Goal: Use online tool/utility: Use online tool/utility

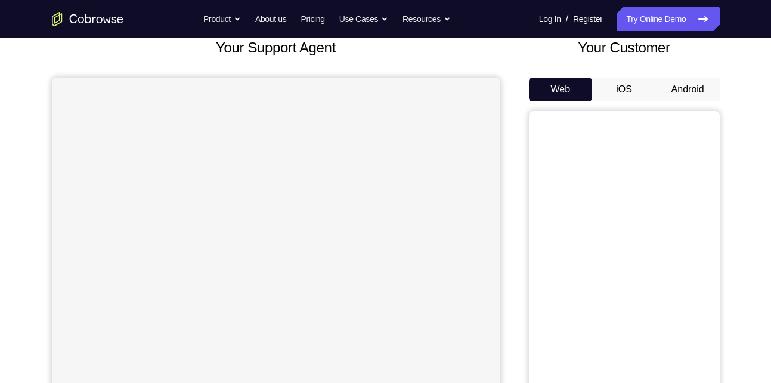
scroll to position [58, 0]
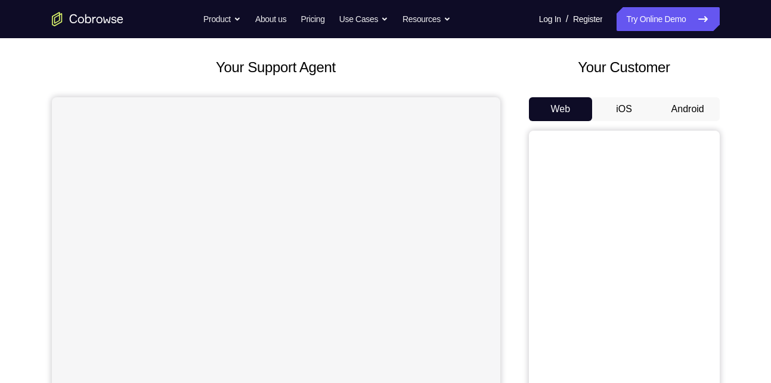
click at [692, 108] on button "Android" at bounding box center [688, 109] width 64 height 24
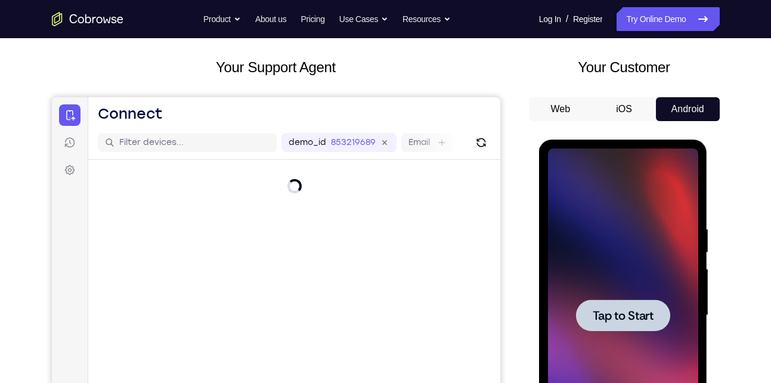
scroll to position [0, 0]
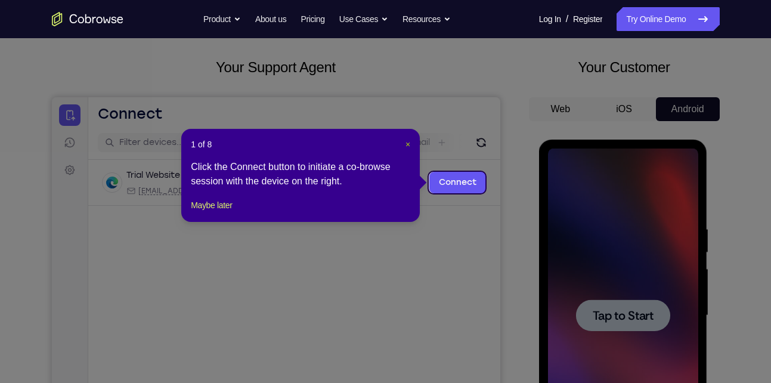
click at [405, 146] on span "×" at bounding box center [407, 145] width 5 height 10
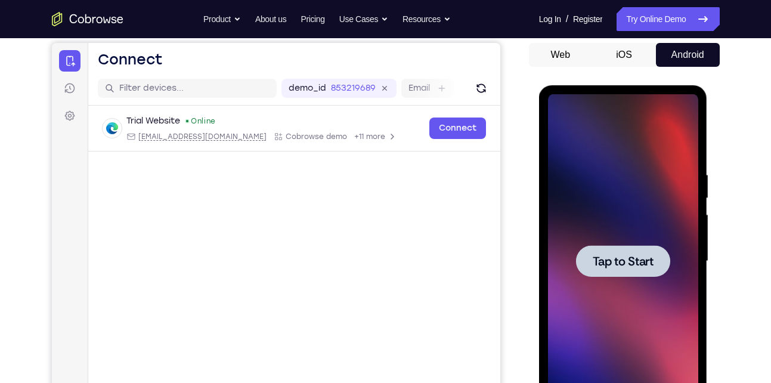
scroll to position [118, 0]
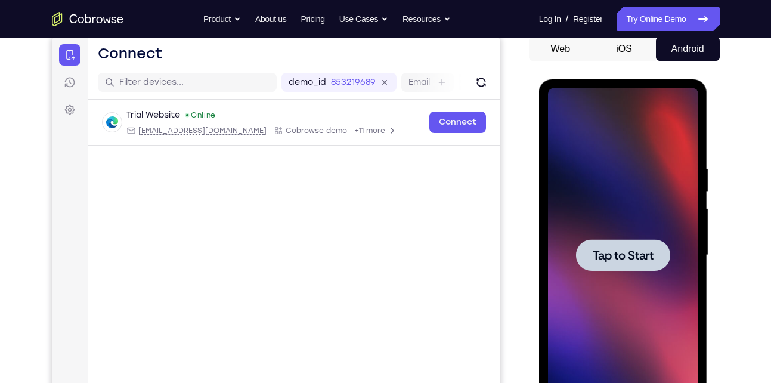
click at [640, 261] on span "Tap to Start" at bounding box center [623, 255] width 61 height 12
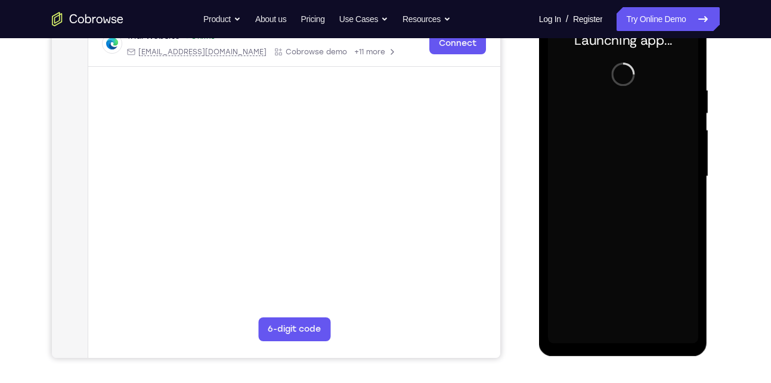
scroll to position [194, 0]
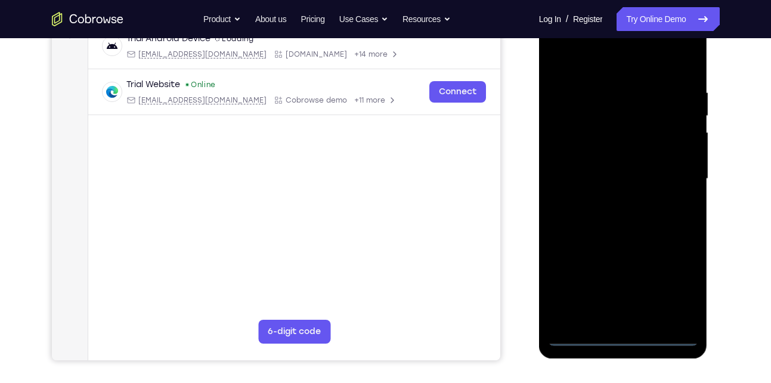
click at [618, 334] on div at bounding box center [623, 179] width 150 height 334
click at [678, 285] on div at bounding box center [623, 179] width 150 height 334
click at [616, 188] on div at bounding box center [623, 179] width 150 height 334
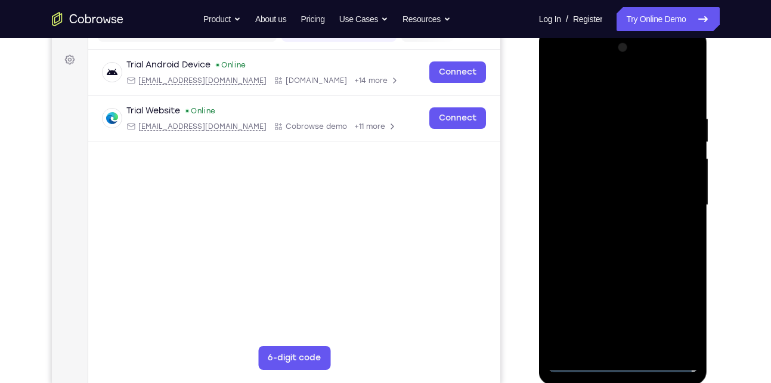
scroll to position [166, 0]
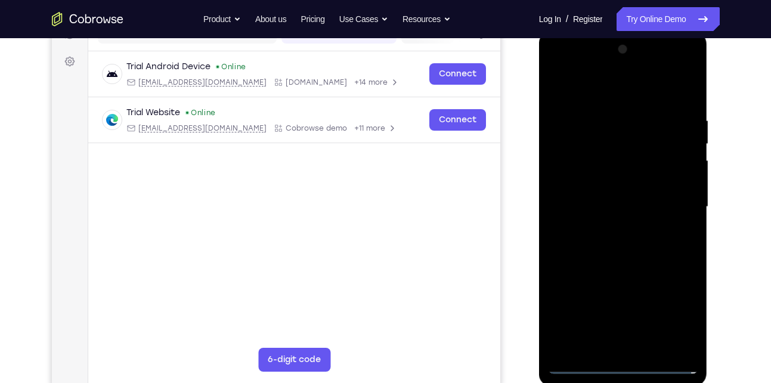
click at [563, 69] on div at bounding box center [623, 207] width 150 height 334
click at [670, 200] on div at bounding box center [623, 207] width 150 height 334
click at [612, 225] on div at bounding box center [623, 207] width 150 height 334
click at [621, 199] on div at bounding box center [623, 207] width 150 height 334
click at [594, 188] on div at bounding box center [623, 207] width 150 height 334
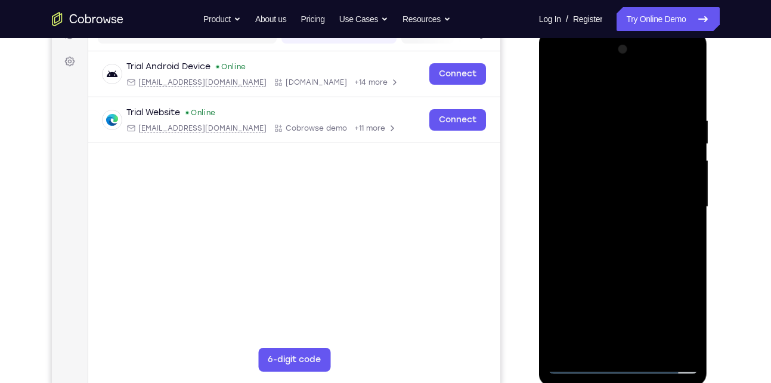
click at [590, 203] on div at bounding box center [623, 207] width 150 height 334
click at [587, 250] on div at bounding box center [623, 207] width 150 height 334
click at [616, 251] on div at bounding box center [623, 207] width 150 height 334
click at [687, 346] on div at bounding box center [623, 207] width 150 height 334
click at [657, 345] on div at bounding box center [623, 207] width 150 height 334
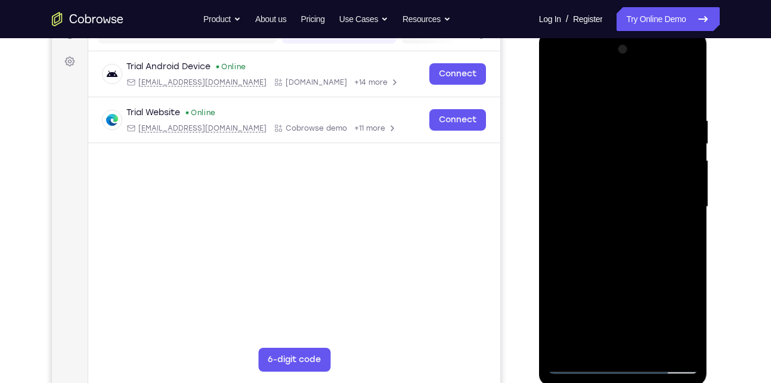
click at [605, 268] on div at bounding box center [623, 207] width 150 height 334
click at [628, 195] on div at bounding box center [623, 207] width 150 height 334
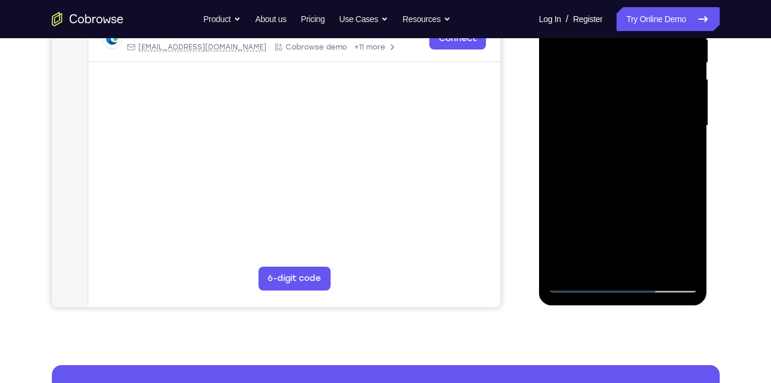
scroll to position [248, 0]
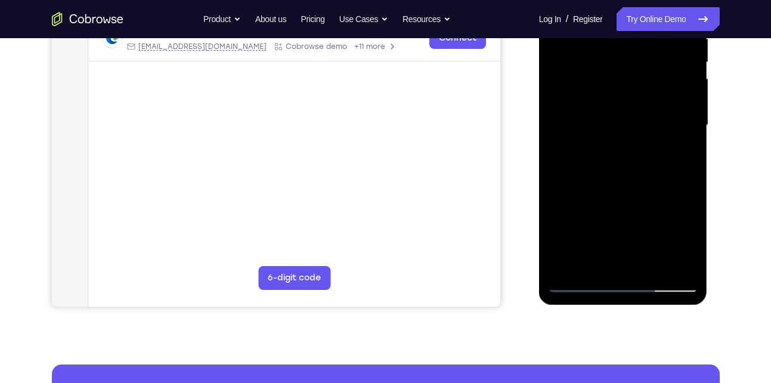
click at [587, 262] on div at bounding box center [623, 125] width 150 height 334
click at [680, 157] on div at bounding box center [623, 125] width 150 height 334
click at [591, 156] on div at bounding box center [623, 125] width 150 height 334
click at [684, 235] on div at bounding box center [623, 125] width 150 height 334
click at [576, 150] on div at bounding box center [623, 125] width 150 height 334
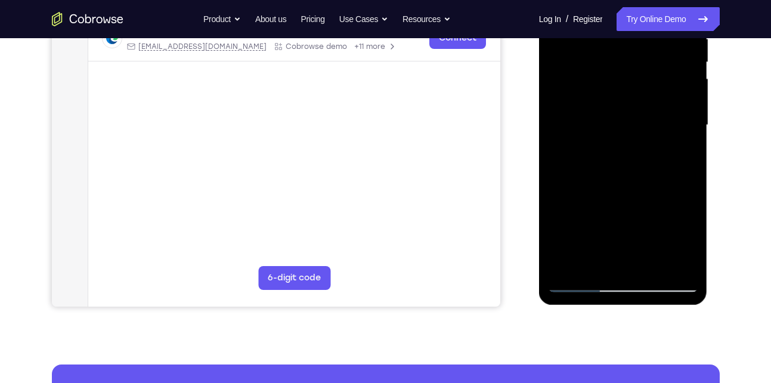
click at [689, 237] on div at bounding box center [623, 125] width 150 height 334
click at [678, 156] on div at bounding box center [623, 125] width 150 height 334
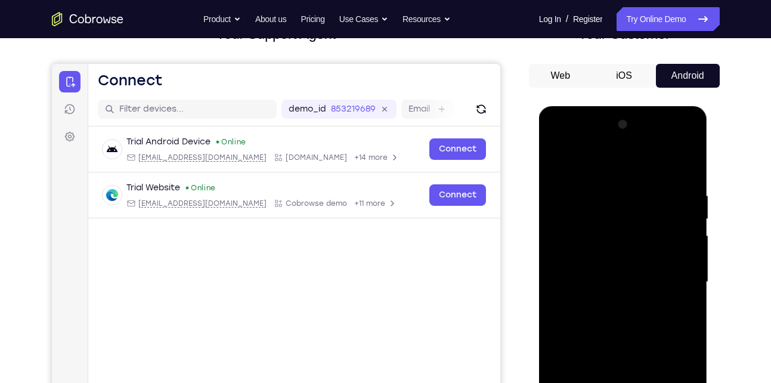
scroll to position [87, 0]
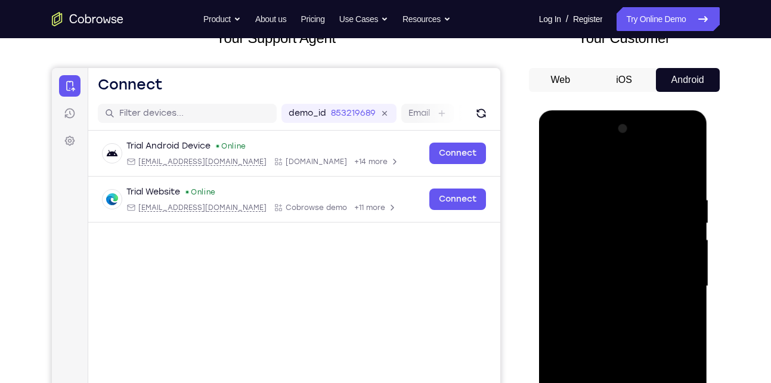
click at [558, 169] on div at bounding box center [623, 286] width 150 height 334
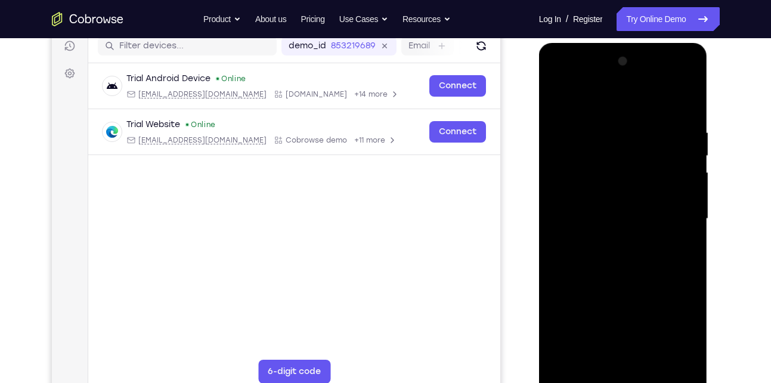
scroll to position [155, 0]
click at [560, 95] on div at bounding box center [623, 218] width 150 height 334
click at [686, 271] on div at bounding box center [623, 218] width 150 height 334
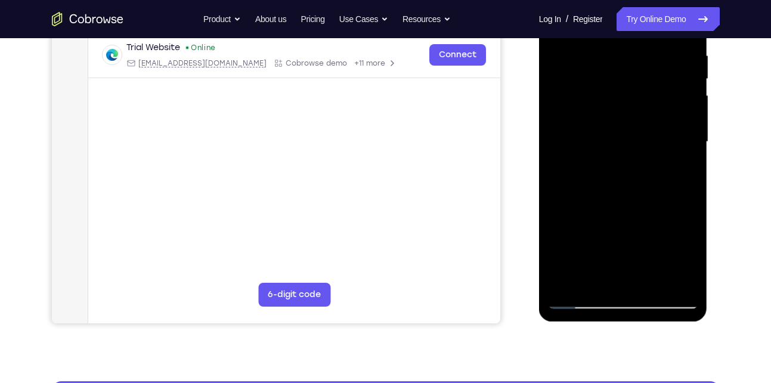
scroll to position [232, 0]
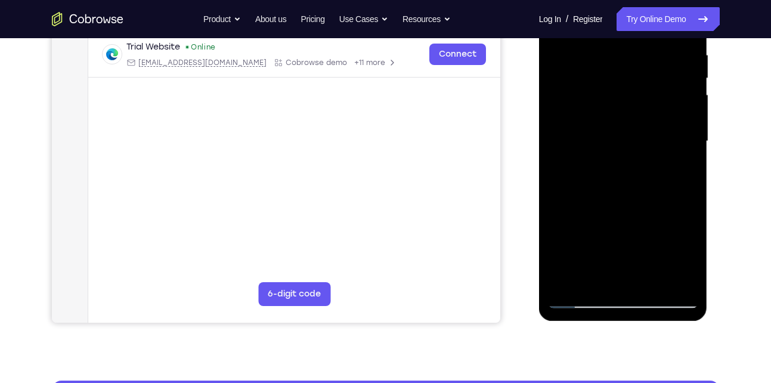
drag, startPoint x: 612, startPoint y: 195, endPoint x: 612, endPoint y: 153, distance: 41.7
click at [612, 153] on div at bounding box center [623, 141] width 150 height 334
drag, startPoint x: 584, startPoint y: 184, endPoint x: 585, endPoint y: 111, distance: 72.1
click at [585, 111] on div at bounding box center [623, 141] width 150 height 334
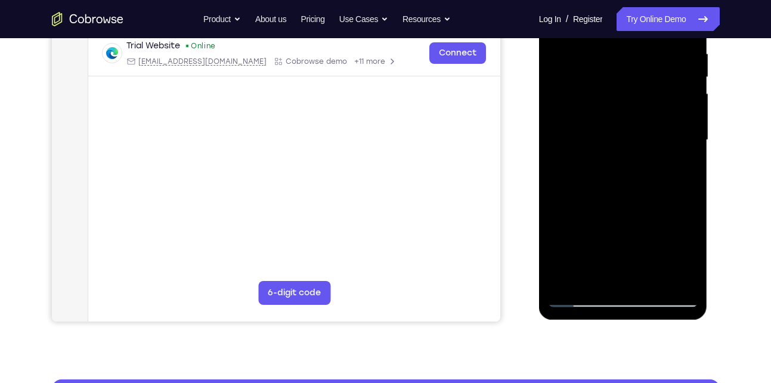
drag, startPoint x: 607, startPoint y: 182, endPoint x: 614, endPoint y: 148, distance: 35.2
click at [614, 148] on div at bounding box center [623, 140] width 150 height 334
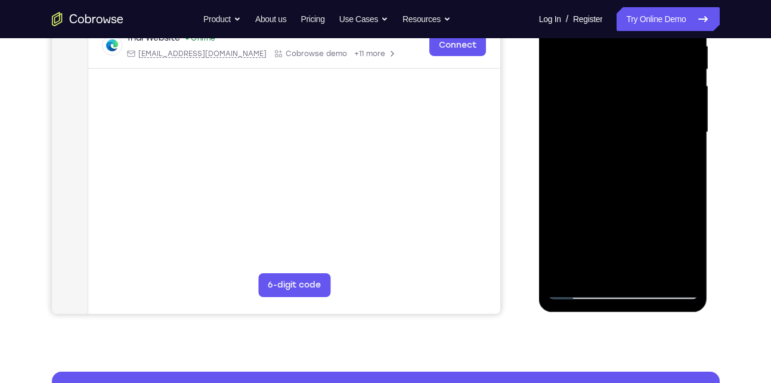
scroll to position [241, 0]
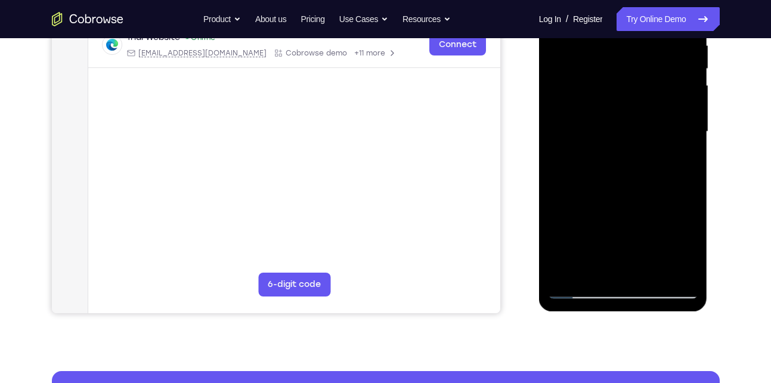
drag, startPoint x: 607, startPoint y: 169, endPoint x: 618, endPoint y: 118, distance: 51.7
click at [618, 118] on div at bounding box center [623, 132] width 150 height 334
drag, startPoint x: 678, startPoint y: 196, endPoint x: 681, endPoint y: 149, distance: 47.2
drag, startPoint x: 681, startPoint y: 149, endPoint x: 695, endPoint y: 160, distance: 17.4
click at [695, 160] on div at bounding box center [623, 132] width 150 height 334
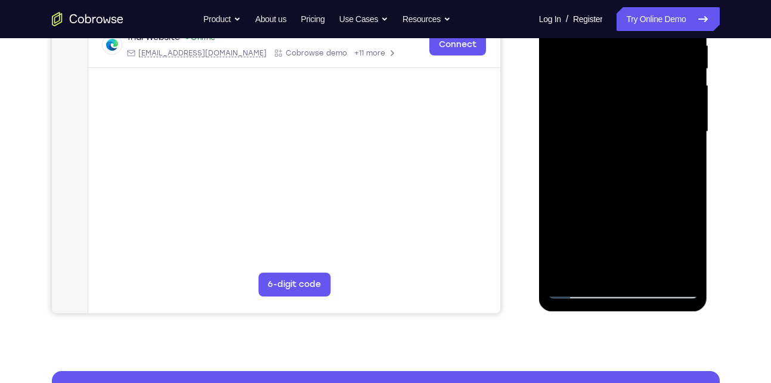
drag, startPoint x: 650, startPoint y: 182, endPoint x: 665, endPoint y: 146, distance: 39.3
drag, startPoint x: 665, startPoint y: 146, endPoint x: 678, endPoint y: 139, distance: 14.9
click at [678, 139] on div at bounding box center [623, 132] width 150 height 334
drag, startPoint x: 678, startPoint y: 139, endPoint x: 686, endPoint y: 70, distance: 69.1
drag, startPoint x: 686, startPoint y: 70, endPoint x: 560, endPoint y: 160, distance: 154.3
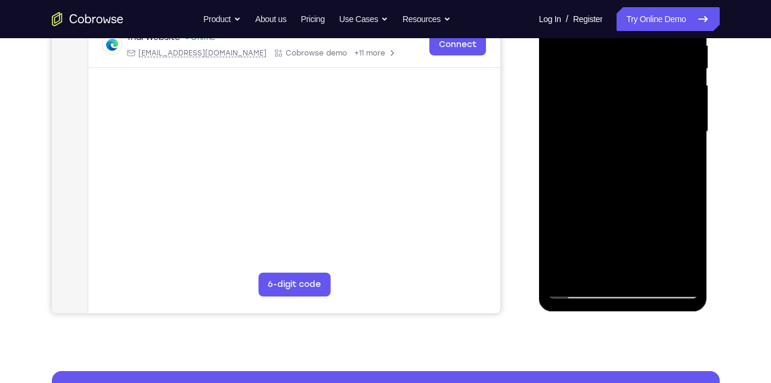
click at [560, 160] on div at bounding box center [623, 132] width 150 height 334
drag, startPoint x: 560, startPoint y: 160, endPoint x: 587, endPoint y: 99, distance: 66.2
click at [587, 99] on div at bounding box center [623, 132] width 150 height 334
drag, startPoint x: 619, startPoint y: 201, endPoint x: 631, endPoint y: 168, distance: 35.1
drag, startPoint x: 631, startPoint y: 168, endPoint x: 654, endPoint y: 216, distance: 53.3
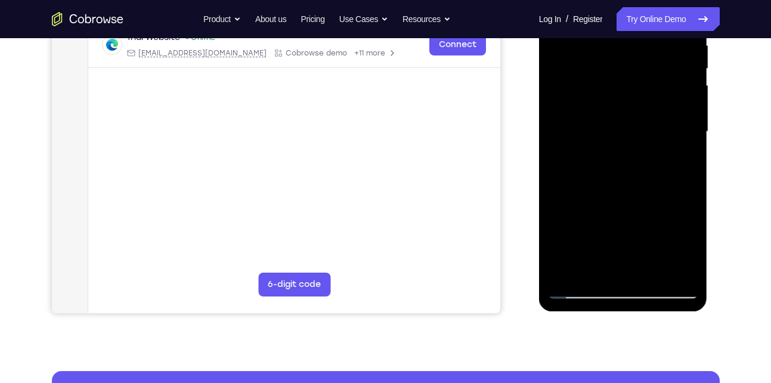
click at [654, 216] on div at bounding box center [623, 132] width 150 height 334
drag, startPoint x: 654, startPoint y: 216, endPoint x: 664, endPoint y: 185, distance: 32.4
drag, startPoint x: 664, startPoint y: 185, endPoint x: 674, endPoint y: 195, distance: 13.9
click at [674, 195] on div at bounding box center [623, 132] width 150 height 334
drag, startPoint x: 692, startPoint y: 217, endPoint x: 681, endPoint y: 178, distance: 40.6
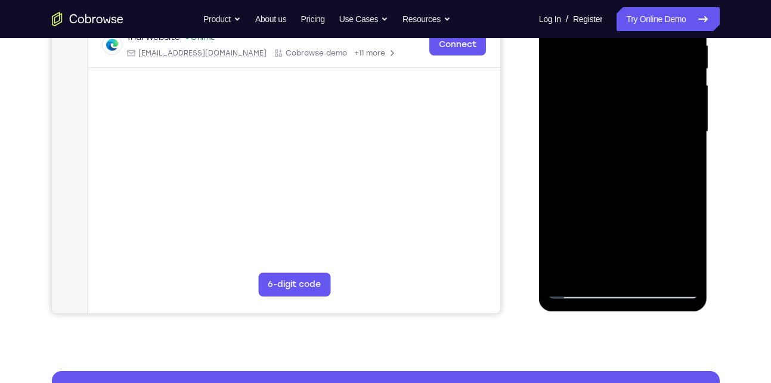
click at [681, 178] on div at bounding box center [623, 132] width 150 height 334
drag, startPoint x: 661, startPoint y: 216, endPoint x: 674, endPoint y: 177, distance: 41.3
drag, startPoint x: 674, startPoint y: 177, endPoint x: 684, endPoint y: 188, distance: 15.6
click at [684, 188] on div at bounding box center [623, 132] width 150 height 334
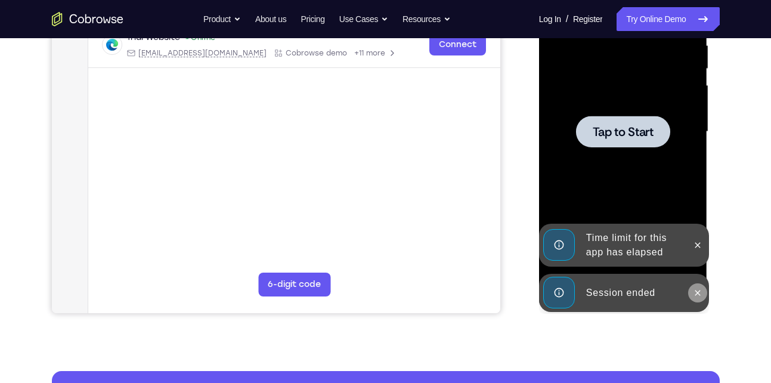
click at [697, 291] on icon at bounding box center [698, 293] width 10 height 10
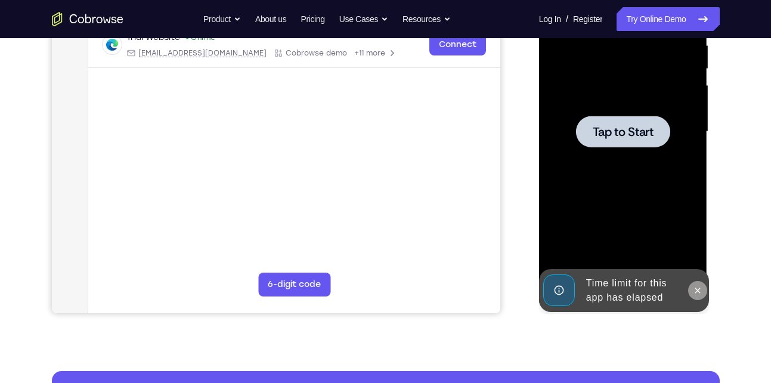
click at [698, 248] on div "Tap to Start" at bounding box center [623, 133] width 169 height 355
click at [689, 292] on button at bounding box center [697, 290] width 19 height 19
